Goal: Task Accomplishment & Management: Use online tool/utility

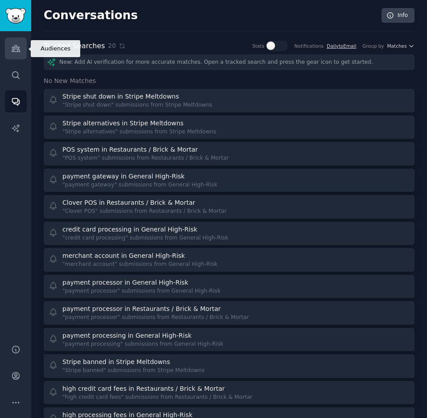
click at [8, 41] on link "Audiences" at bounding box center [16, 48] width 22 height 22
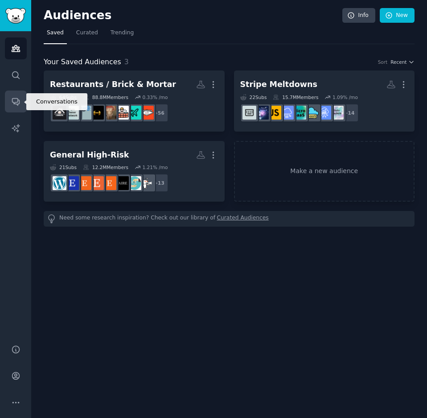
click at [15, 98] on icon "Sidebar" at bounding box center [15, 101] width 9 height 9
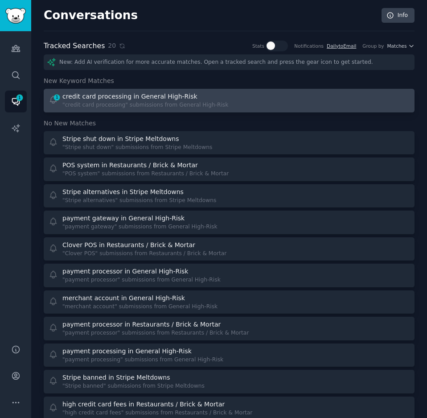
click at [183, 106] on div ""credit card processing" submissions from General High-Risk" at bounding box center [145, 105] width 166 height 8
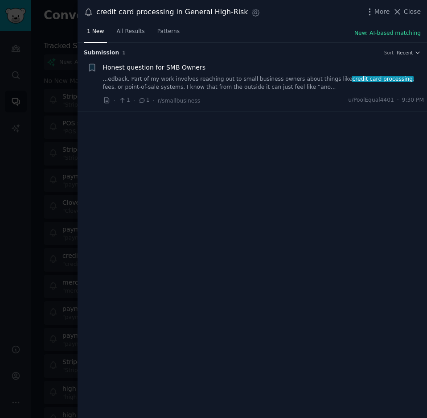
click at [258, 82] on link "...edback. Part of my work involves reaching out to small business owners about…" at bounding box center [264, 83] width 322 height 16
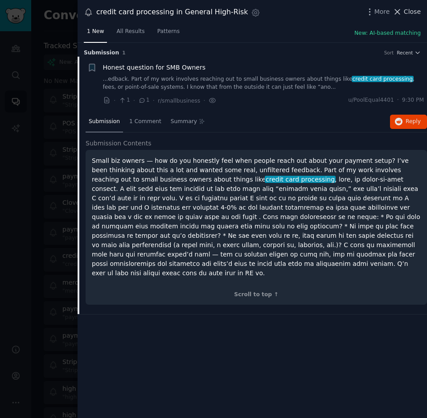
click at [410, 10] on span "Close" at bounding box center [412, 11] width 17 height 9
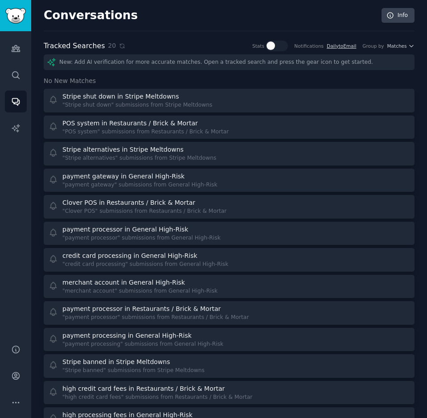
click at [15, 31] on div "Audiences Search Conversations AI Reports" at bounding box center [15, 182] width 31 height 303
